Goal: Task Accomplishment & Management: Complete application form

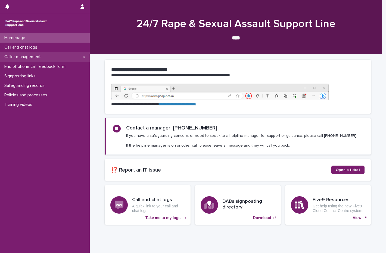
click at [33, 59] on p "Caller management" at bounding box center [23, 56] width 43 height 5
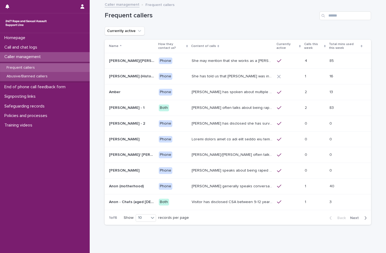
click at [44, 77] on p "Abusive/Banned callers" at bounding box center [27, 76] width 50 height 5
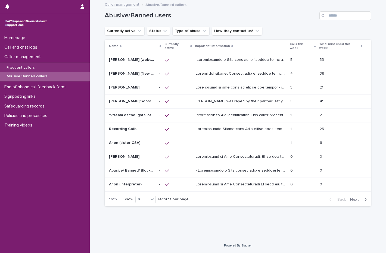
click at [356, 193] on div "Back Next" at bounding box center [348, 200] width 46 height 14
click at [355, 198] on span "Next" at bounding box center [356, 200] width 12 height 4
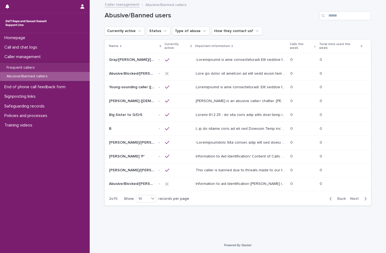
click at [333, 192] on div "Back Next" at bounding box center [348, 199] width 46 height 14
click at [340, 197] on span "Back" at bounding box center [340, 199] width 12 height 4
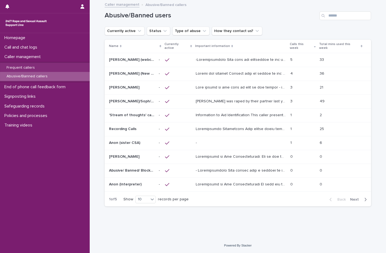
click at [275, 70] on p at bounding box center [241, 73] width 91 height 6
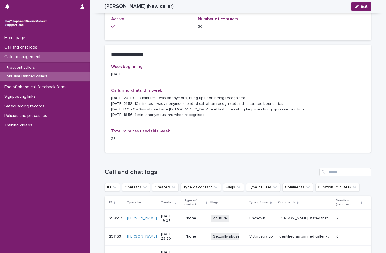
scroll to position [335, 0]
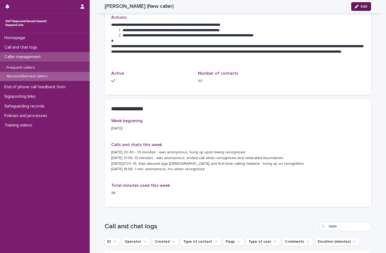
click at [362, 10] on button "Edit" at bounding box center [361, 6] width 20 height 9
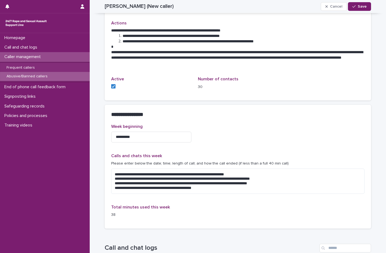
scroll to position [339, 0]
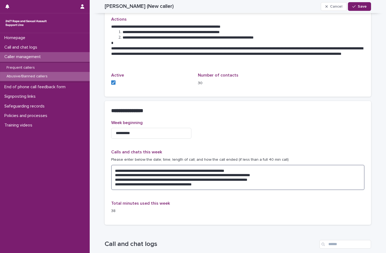
click at [125, 189] on textarea "**********" at bounding box center [237, 177] width 253 height 25
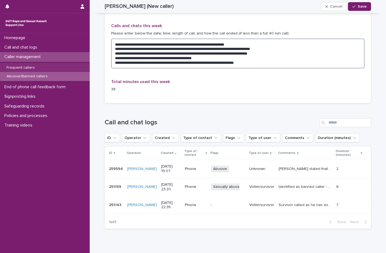
scroll to position [434, 0]
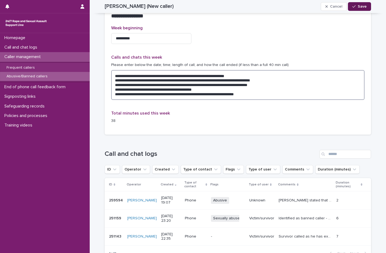
type textarea "**********"
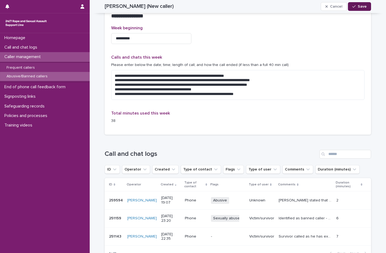
click at [365, 4] on button "Save" at bounding box center [359, 6] width 23 height 9
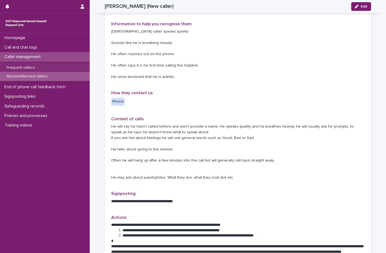
scroll to position [0, 0]
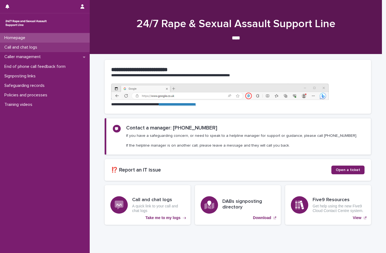
click at [46, 49] on div "Call and chat logs" at bounding box center [45, 48] width 90 height 10
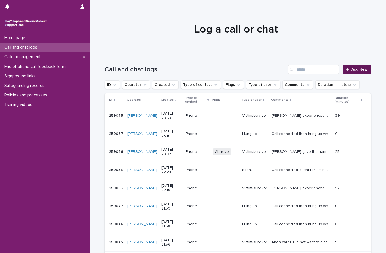
click at [358, 65] on link "Add New" at bounding box center [356, 69] width 29 height 9
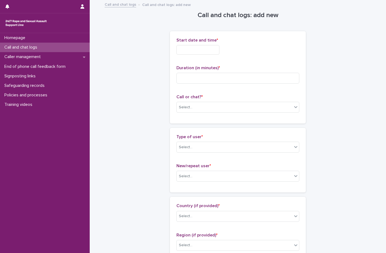
click at [180, 52] on input "text" at bounding box center [197, 50] width 43 height 10
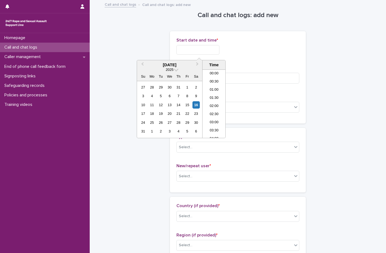
scroll to position [280, 0]
click at [198, 101] on div "10 11 12 13 14 15 16" at bounding box center [170, 105] width 62 height 9
click at [196, 107] on div "16" at bounding box center [195, 104] width 7 height 7
click at [217, 101] on li "19:00" at bounding box center [213, 104] width 23 height 8
click at [219, 54] on input "**********" at bounding box center [197, 50] width 43 height 10
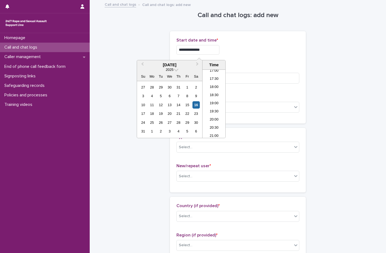
type input "**********"
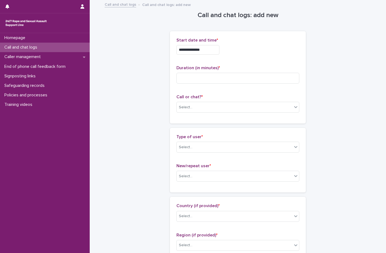
click at [277, 44] on div "**********" at bounding box center [237, 48] width 123 height 21
click at [209, 77] on input at bounding box center [237, 78] width 123 height 11
type input "*"
click at [197, 109] on div "Select..." at bounding box center [234, 107] width 115 height 9
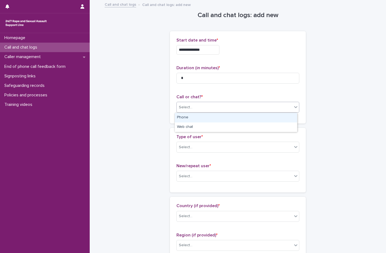
click at [185, 120] on div "Phone" at bounding box center [236, 118] width 122 height 10
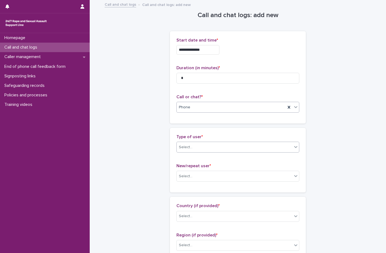
click at [197, 143] on div "Select..." at bounding box center [234, 147] width 115 height 9
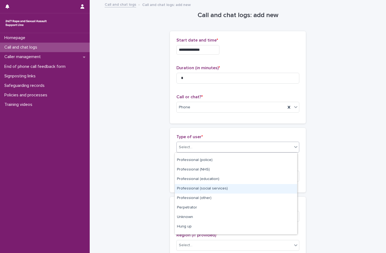
scroll to position [61, 0]
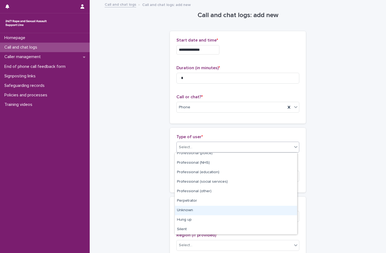
drag, startPoint x: 212, startPoint y: 237, endPoint x: 222, endPoint y: 214, distance: 26.1
click at [222, 214] on div "Unknown" at bounding box center [236, 211] width 122 height 10
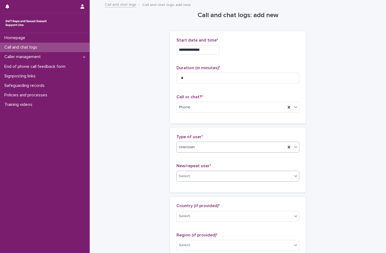
click at [207, 174] on div "Select..." at bounding box center [234, 176] width 115 height 9
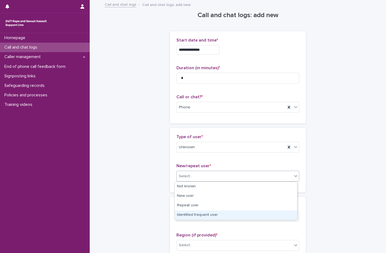
click at [189, 218] on div "Identified frequent user" at bounding box center [236, 216] width 122 height 10
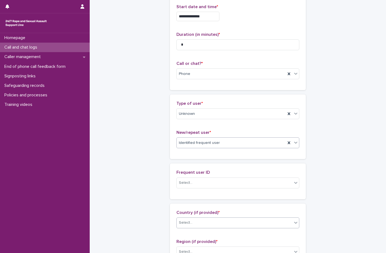
scroll to position [109, 0]
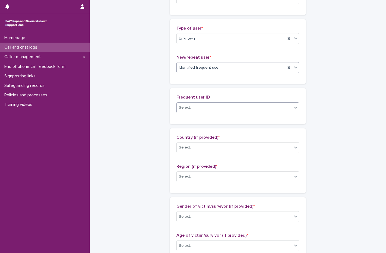
click at [204, 107] on div "Select..." at bounding box center [234, 107] width 115 height 9
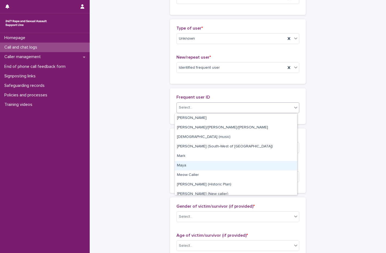
scroll to position [598, 0]
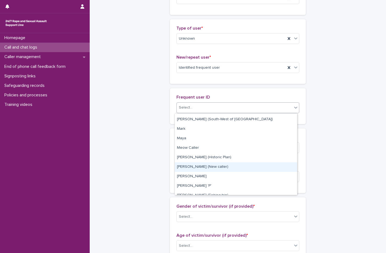
click at [215, 167] on div "[PERSON_NAME] (New caller)" at bounding box center [236, 167] width 122 height 10
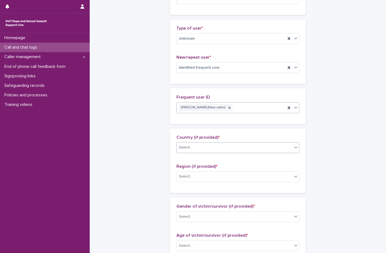
click at [200, 147] on div "Select..." at bounding box center [234, 147] width 115 height 9
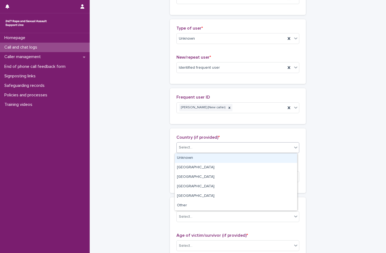
click at [190, 158] on div "Unknown" at bounding box center [236, 158] width 122 height 10
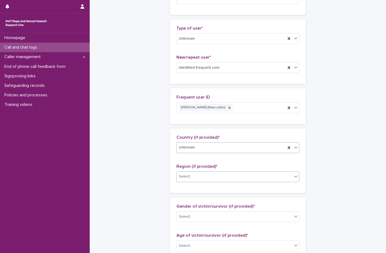
click at [193, 177] on input "text" at bounding box center [193, 176] width 1 height 5
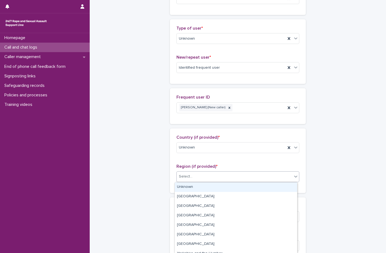
click at [191, 188] on div "Unknown" at bounding box center [236, 188] width 122 height 10
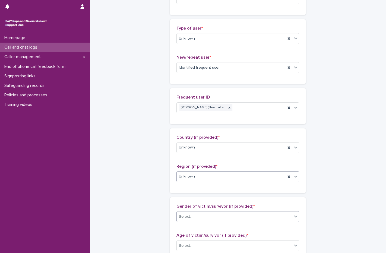
click at [187, 220] on div "Select..." at bounding box center [234, 216] width 115 height 9
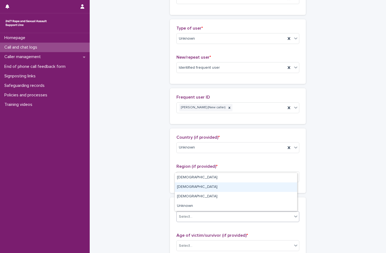
click at [189, 183] on div "Male" at bounding box center [236, 188] width 122 height 10
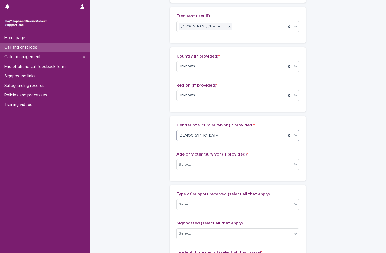
scroll to position [190, 0]
click at [213, 163] on div "Select..." at bounding box center [234, 164] width 115 height 9
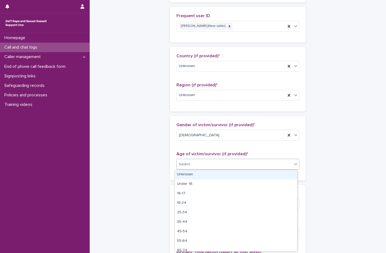
click at [212, 172] on div "Unknown" at bounding box center [236, 175] width 122 height 10
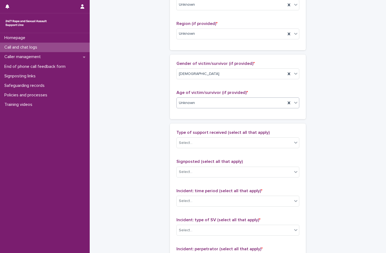
scroll to position [272, 0]
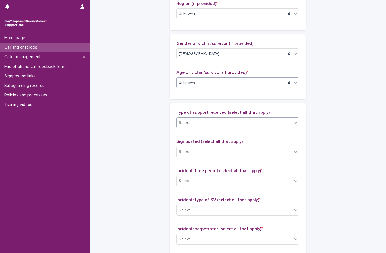
click at [194, 123] on div "Select..." at bounding box center [234, 122] width 115 height 9
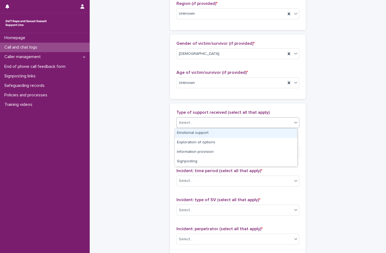
click at [280, 113] on p "Type of support received (select all that apply)" at bounding box center [237, 112] width 123 height 5
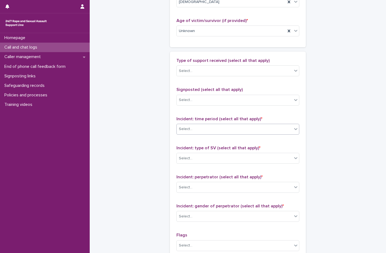
scroll to position [326, 0]
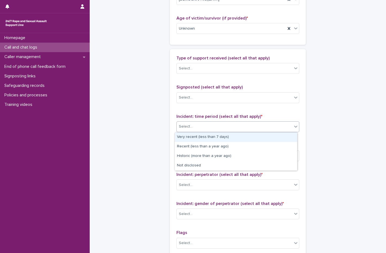
click at [189, 126] on div "Select..." at bounding box center [186, 127] width 14 height 6
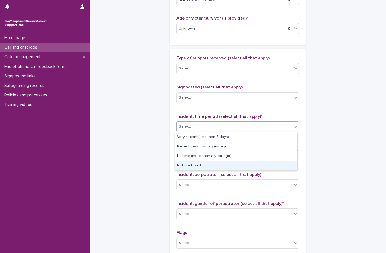
click at [186, 168] on div "Not disclosed" at bounding box center [236, 166] width 122 height 10
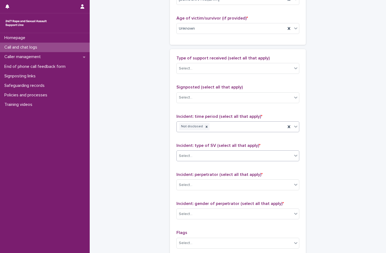
click at [193, 154] on input "text" at bounding box center [193, 156] width 1 height 5
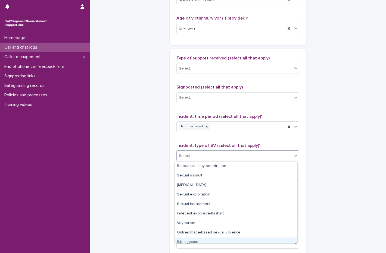
scroll to position [14, 0]
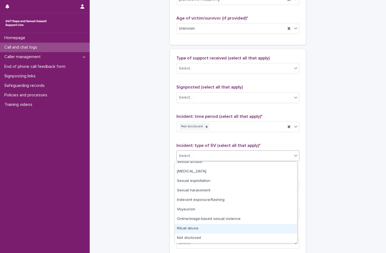
click at [199, 232] on div "Ritual abuse" at bounding box center [236, 229] width 122 height 10
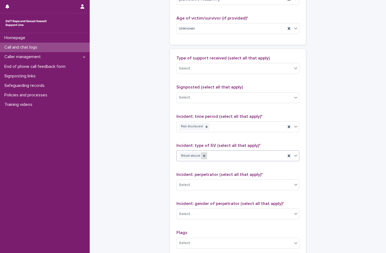
click at [202, 156] on icon at bounding box center [204, 156] width 4 height 4
click at [230, 156] on div "Select..." at bounding box center [234, 156] width 115 height 9
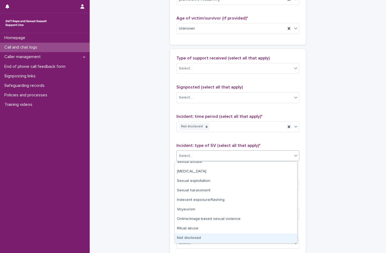
click at [207, 240] on div "Not disclosed" at bounding box center [236, 239] width 122 height 10
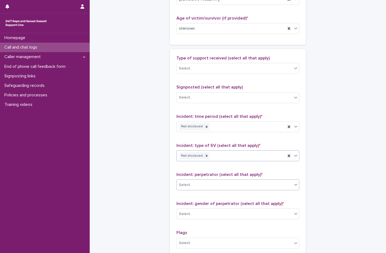
click at [202, 185] on div "Select..." at bounding box center [234, 185] width 115 height 9
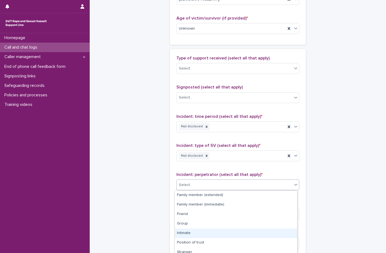
scroll to position [42, 0]
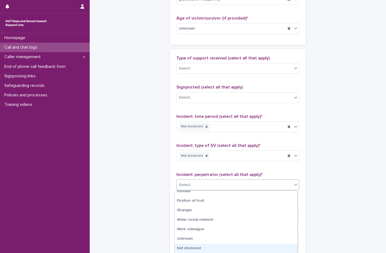
click at [204, 246] on div "Not disclosed" at bounding box center [236, 249] width 122 height 10
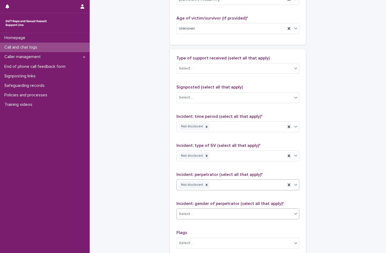
click at [201, 213] on div "Select..." at bounding box center [234, 214] width 115 height 9
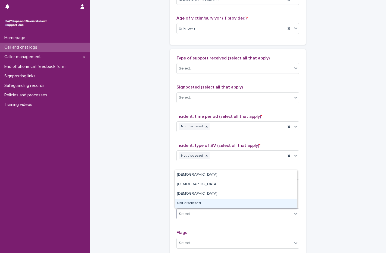
click at [205, 203] on div "Not disclosed" at bounding box center [236, 204] width 122 height 10
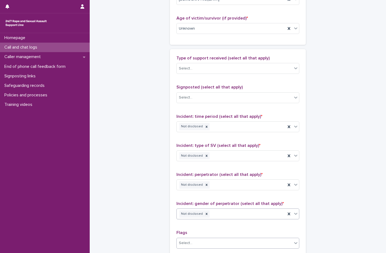
click at [194, 246] on div "Select..." at bounding box center [234, 243] width 115 height 9
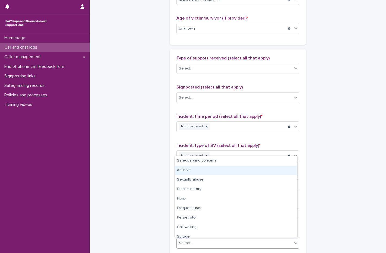
click at [184, 169] on div "Abusive" at bounding box center [236, 171] width 122 height 10
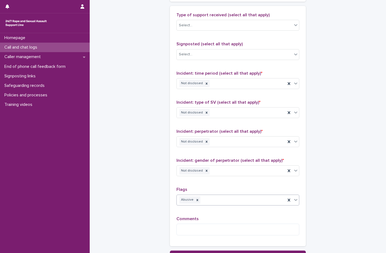
scroll to position [418, 0]
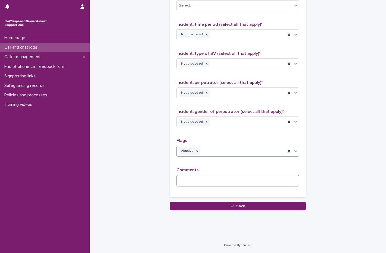
click at [189, 183] on textarea at bounding box center [237, 181] width 123 height 12
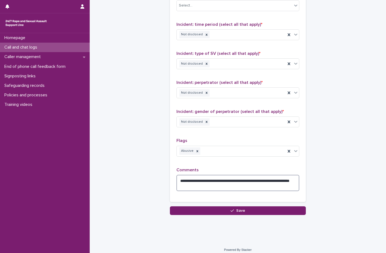
drag, startPoint x: 268, startPoint y: 182, endPoint x: 290, endPoint y: 177, distance: 22.9
click at [294, 177] on textarea "**********" at bounding box center [237, 183] width 123 height 16
click at [223, 183] on textarea "**********" at bounding box center [237, 183] width 123 height 16
click at [212, 188] on textarea "**********" at bounding box center [237, 183] width 123 height 16
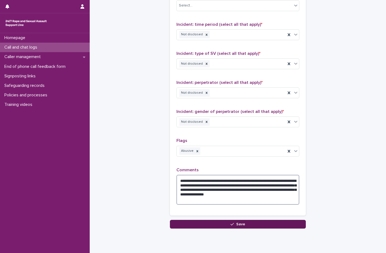
type textarea "**********"
click at [256, 226] on button "Save" at bounding box center [238, 224] width 136 height 9
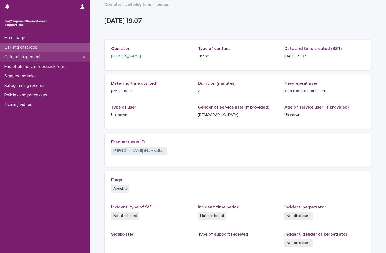
click at [20, 55] on p "Caller management" at bounding box center [23, 56] width 43 height 5
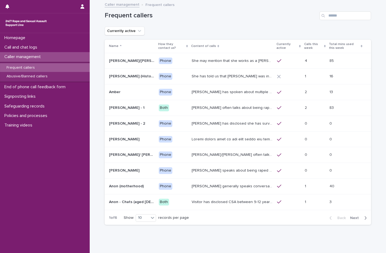
click at [209, 65] on div "She may mention that she works as a [PERSON_NAME], looking after two children. …" at bounding box center [232, 61] width 81 height 9
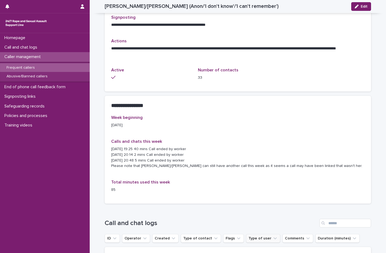
scroll to position [326, 0]
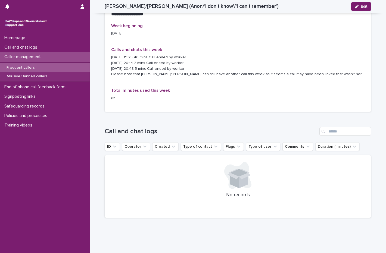
click at [40, 68] on div "Frequent callers" at bounding box center [45, 67] width 90 height 9
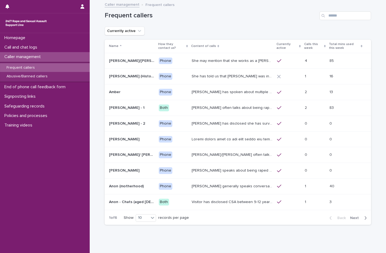
click at [351, 219] on span "Next" at bounding box center [356, 218] width 12 height 4
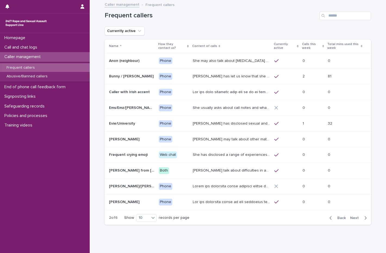
click at [356, 218] on span "Next" at bounding box center [356, 218] width 12 height 4
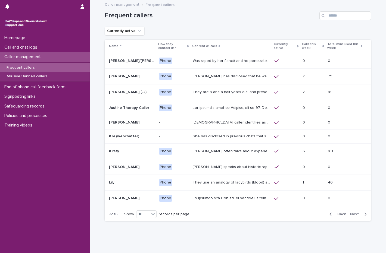
click at [353, 214] on span "Next" at bounding box center [356, 214] width 12 height 4
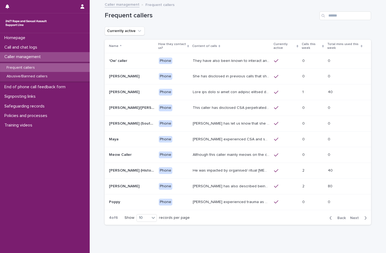
click at [337, 219] on span "Back" at bounding box center [340, 218] width 12 height 4
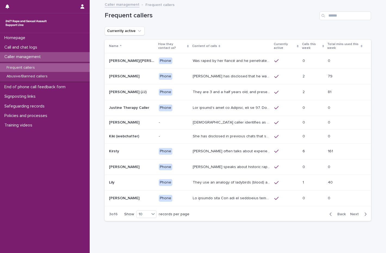
click at [341, 214] on span "Back" at bounding box center [340, 214] width 12 height 4
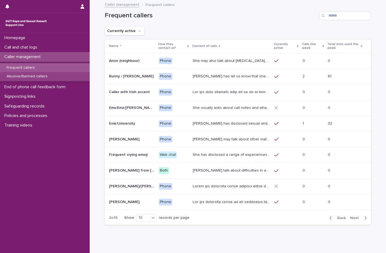
click at [25, 77] on p "Abusive/Banned callers" at bounding box center [27, 76] width 50 height 5
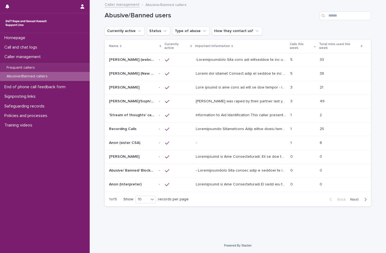
click at [355, 198] on span "Next" at bounding box center [356, 200] width 12 height 4
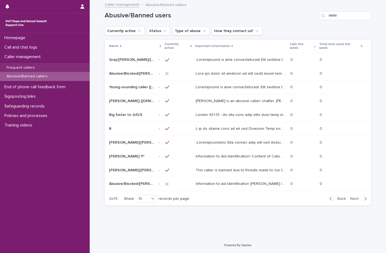
click at [355, 197] on span "Next" at bounding box center [356, 199] width 12 height 4
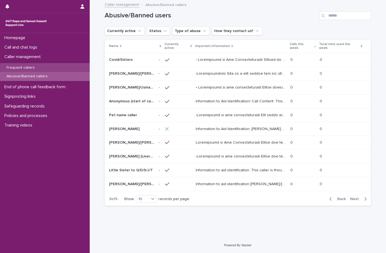
click at [54, 68] on div "Frequent callers" at bounding box center [45, 67] width 90 height 9
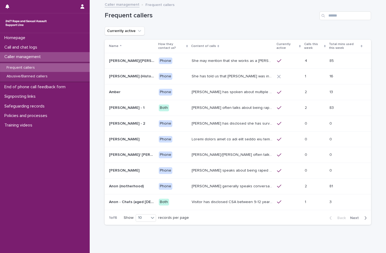
click at [209, 114] on td "Amy often talks about being raped a night before or 2 weeks ago or a month ago.…" at bounding box center [231, 108] width 85 height 16
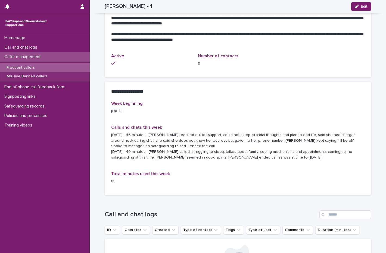
scroll to position [244, 0]
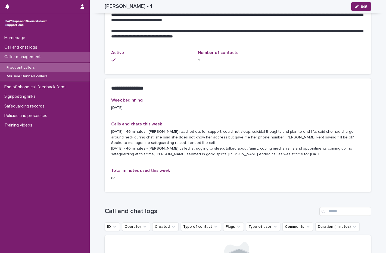
click at [20, 66] on p "Frequent callers" at bounding box center [20, 67] width 37 height 5
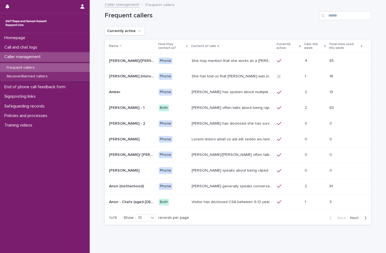
click at [357, 217] on span "Next" at bounding box center [356, 218] width 12 height 4
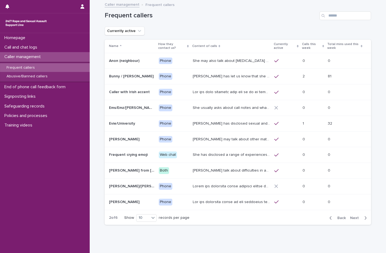
click at [357, 217] on span "Next" at bounding box center [356, 218] width 12 height 4
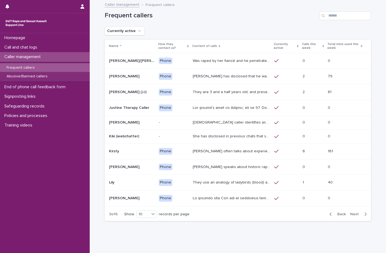
click at [357, 217] on div "Back Next" at bounding box center [348, 215] width 46 height 14
click at [350, 213] on span "Next" at bounding box center [356, 214] width 12 height 4
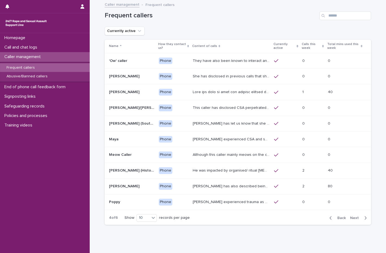
click at [350, 213] on div "Back Next" at bounding box center [348, 218] width 46 height 14
click at [352, 218] on span "Next" at bounding box center [356, 218] width 12 height 4
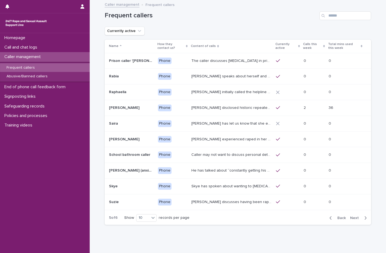
click at [352, 218] on span "Next" at bounding box center [356, 218] width 12 height 4
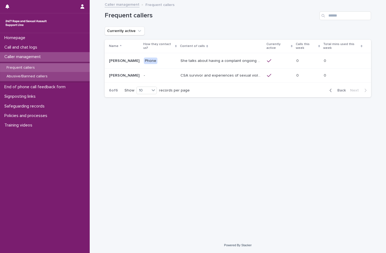
click at [39, 74] on div "Abusive/Banned callers" at bounding box center [45, 76] width 90 height 9
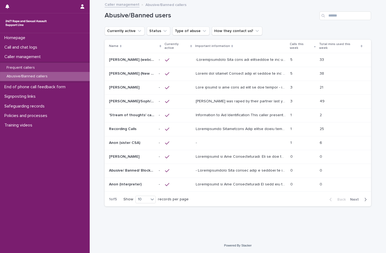
click at [355, 198] on span "Next" at bounding box center [356, 200] width 12 height 4
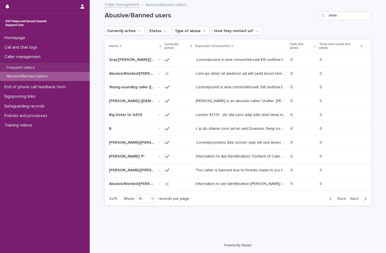
click at [356, 197] on span "Next" at bounding box center [356, 199] width 12 height 4
